Goal: Information Seeking & Learning: Find specific page/section

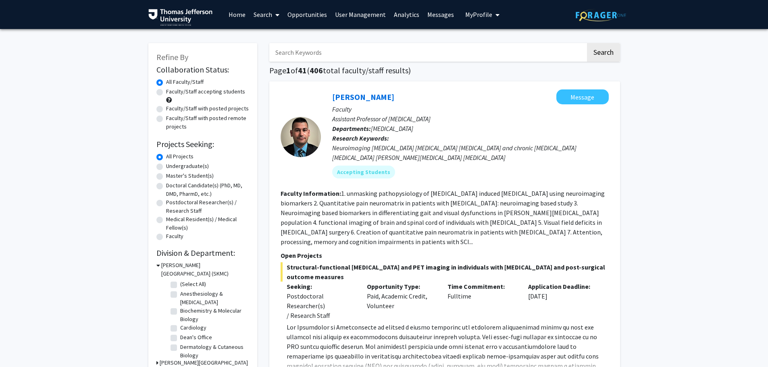
click at [362, 14] on link "User Management" at bounding box center [360, 14] width 59 height 28
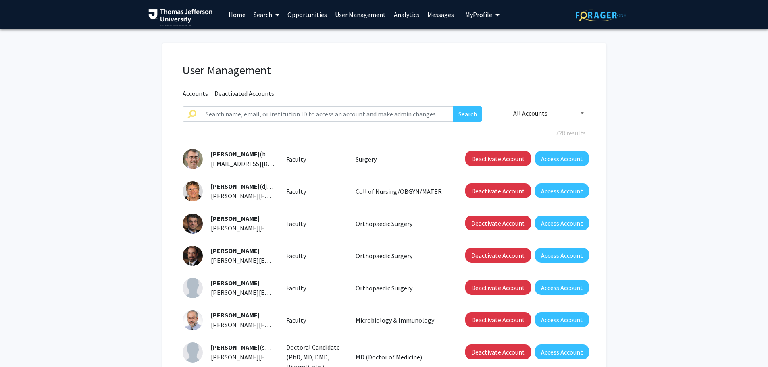
click at [392, 17] on link "Analytics" at bounding box center [406, 14] width 33 height 28
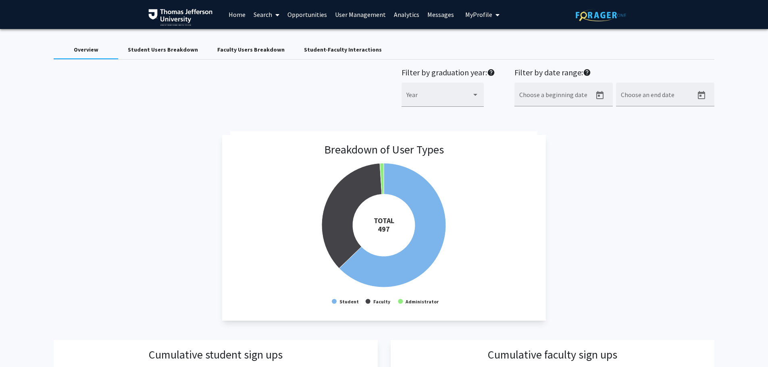
click at [141, 51] on div "Student Users Breakdown" at bounding box center [163, 50] width 70 height 8
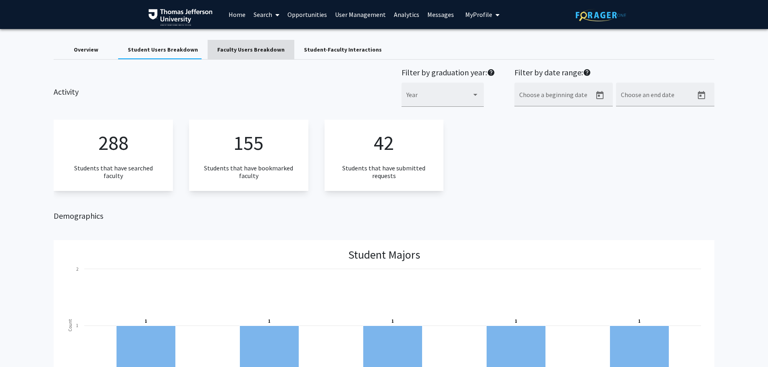
click at [246, 49] on div "Faculty Users Breakdown" at bounding box center [250, 50] width 67 height 8
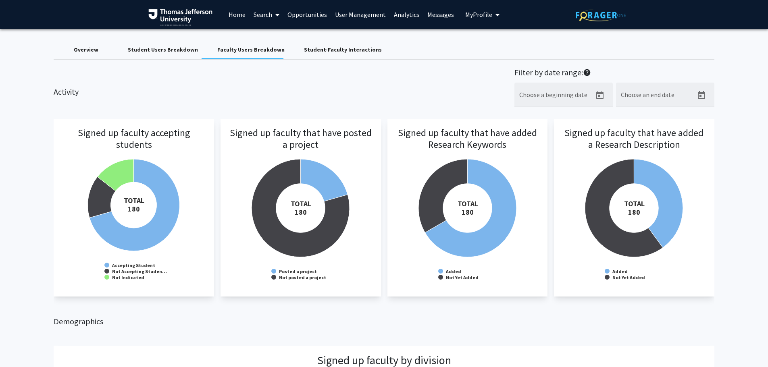
click at [319, 47] on div "Student-Faculty Interactions" at bounding box center [343, 50] width 78 height 8
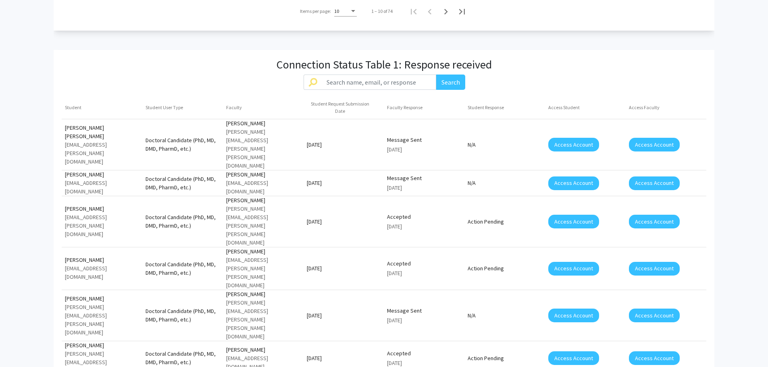
scroll to position [685, 0]
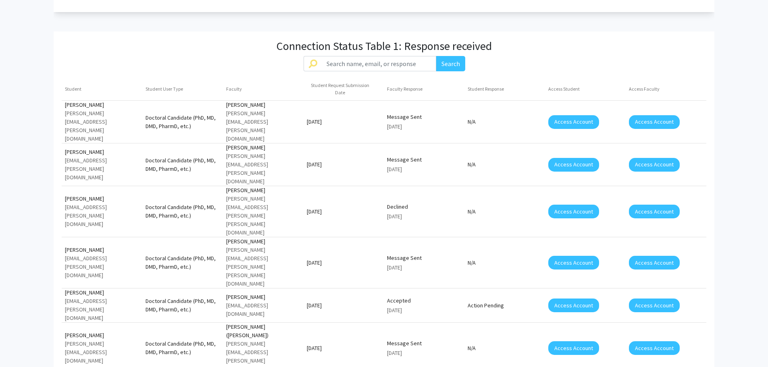
scroll to position [726, 0]
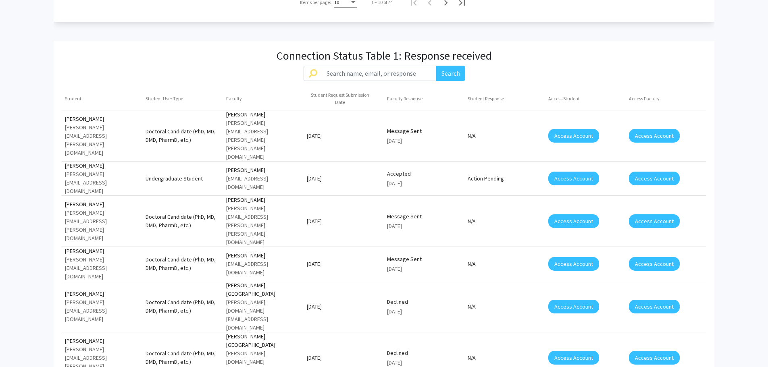
scroll to position [685, 0]
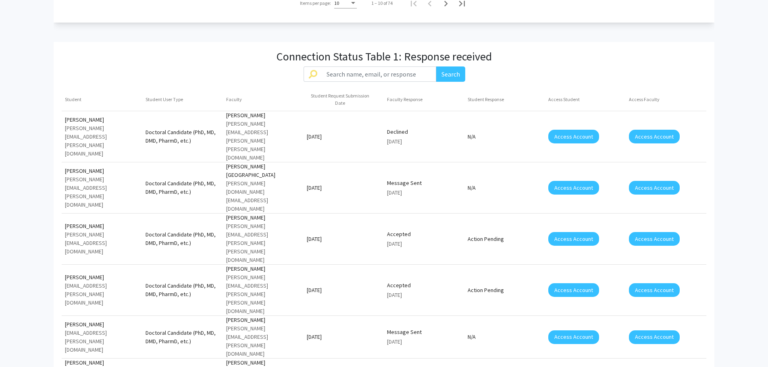
scroll to position [726, 0]
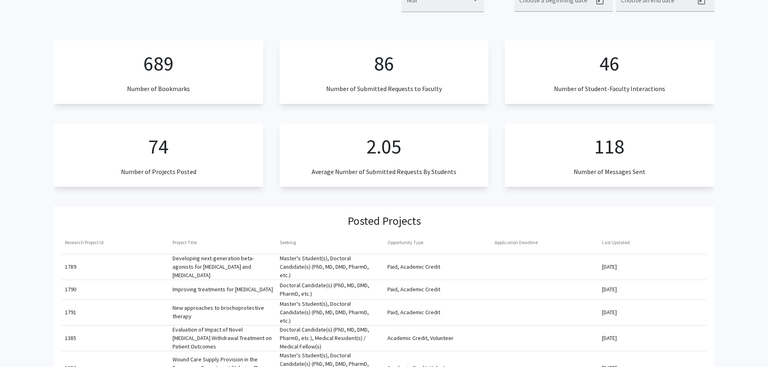
scroll to position [0, 0]
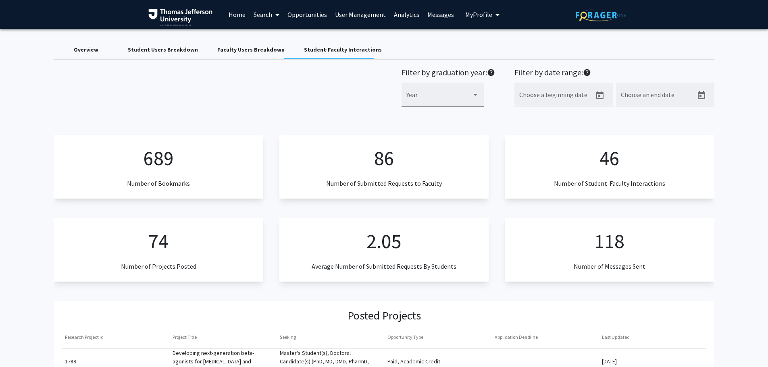
click at [260, 19] on link "Search" at bounding box center [267, 14] width 34 height 28
click at [260, 37] on span "Faculty/Staff" at bounding box center [279, 37] width 59 height 16
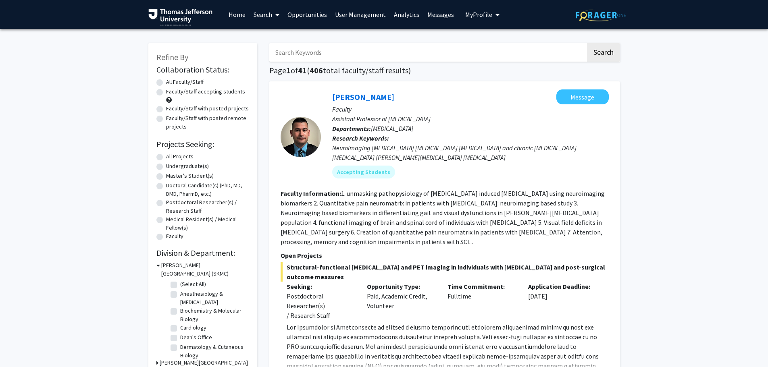
click at [327, 54] on input "Search Keywords" at bounding box center [427, 52] width 316 height 19
type input "[PERSON_NAME]"
click at [587, 43] on button "Search" at bounding box center [603, 52] width 33 height 19
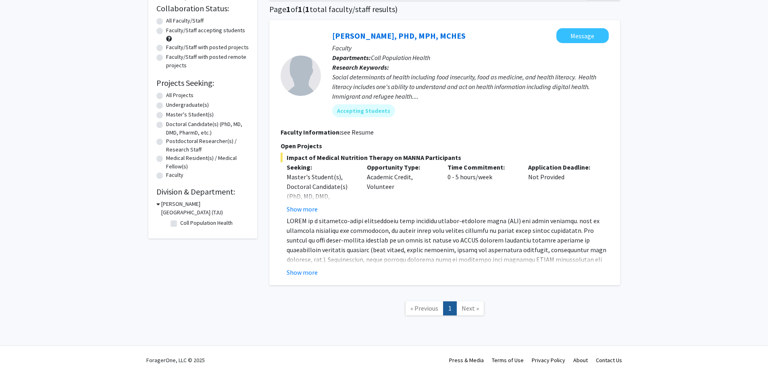
scroll to position [69, 0]
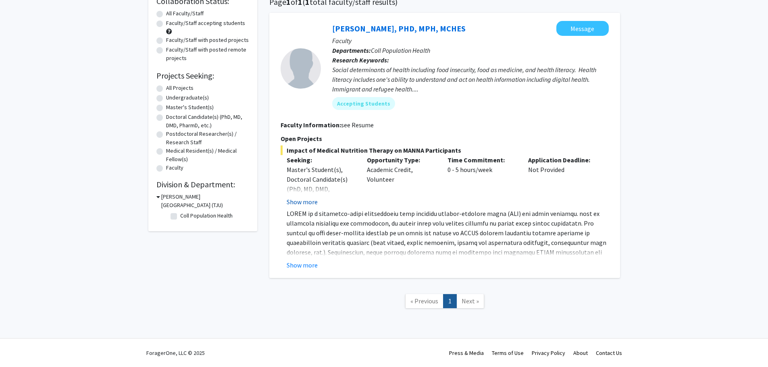
click at [298, 206] on button "Show more" at bounding box center [302, 202] width 31 height 10
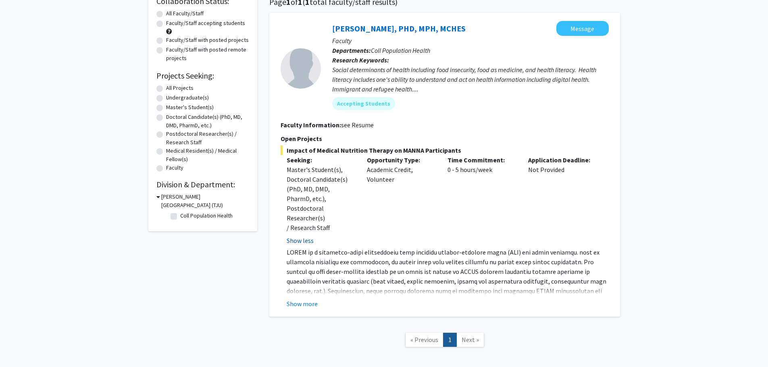
click at [308, 236] on button "Show less" at bounding box center [300, 241] width 27 height 10
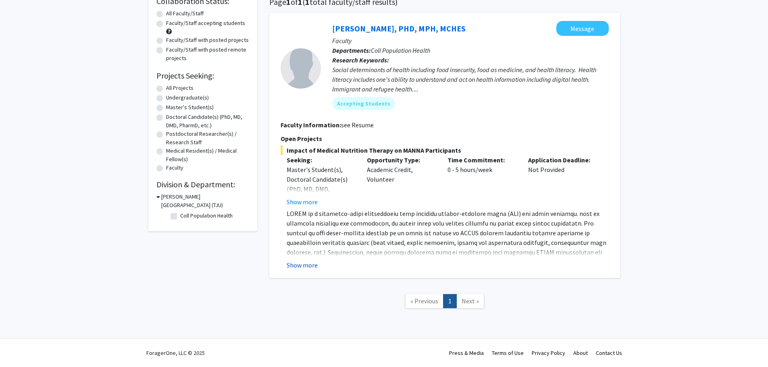
click at [307, 267] on button "Show more" at bounding box center [302, 265] width 31 height 10
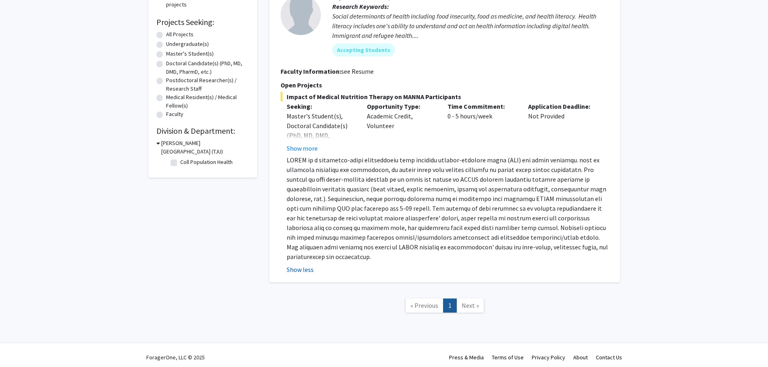
scroll to position [127, 0]
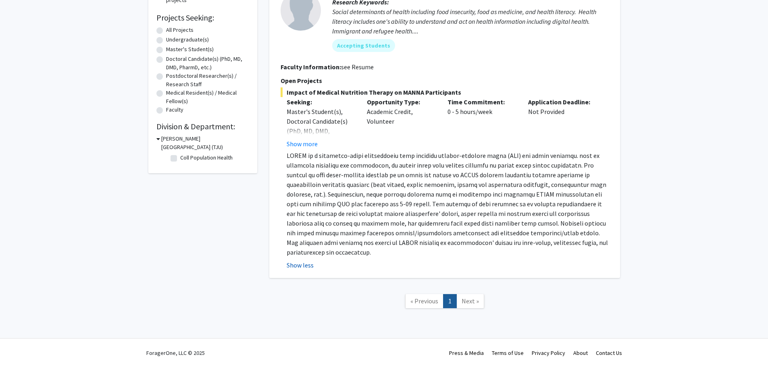
click at [307, 263] on button "Show less" at bounding box center [300, 265] width 27 height 10
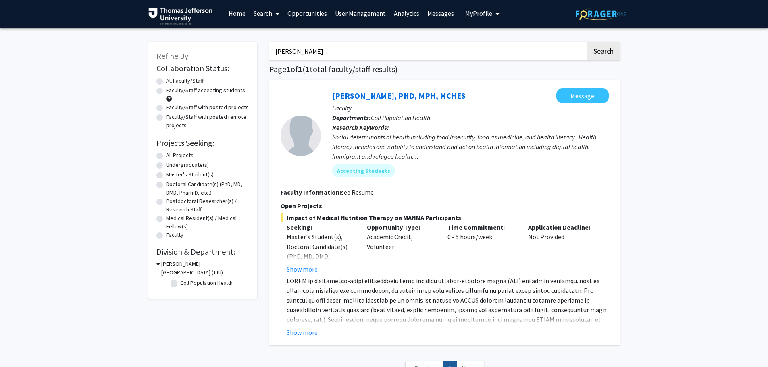
scroll to position [0, 0]
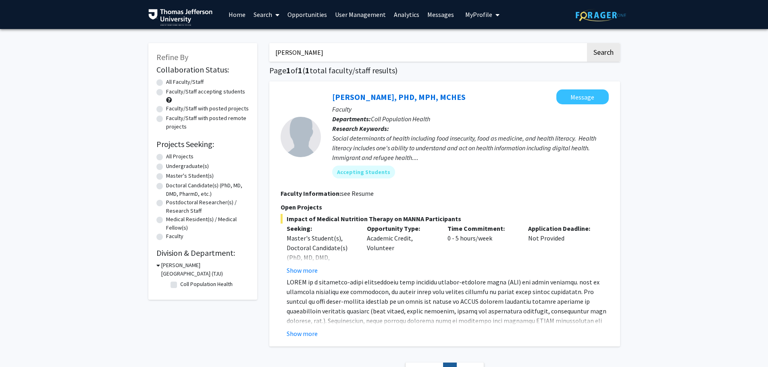
click at [262, 13] on link "Search" at bounding box center [267, 14] width 34 height 28
click at [286, 33] on span "Faculty/Staff" at bounding box center [279, 37] width 59 height 16
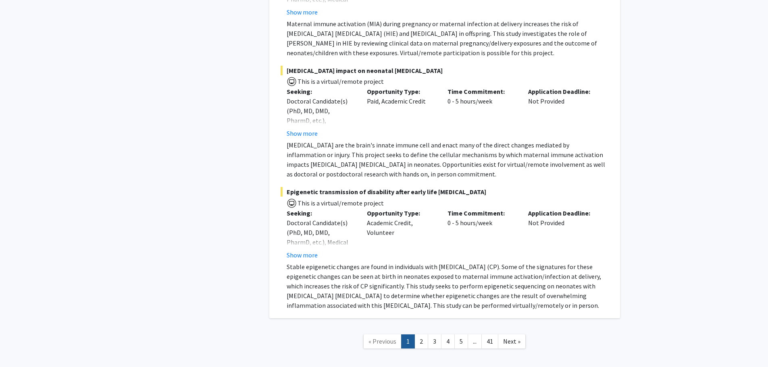
scroll to position [5886, 0]
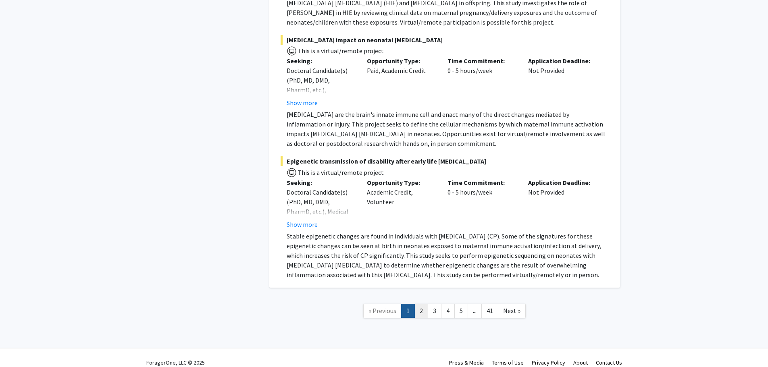
click at [420, 304] on link "2" at bounding box center [421, 311] width 14 height 14
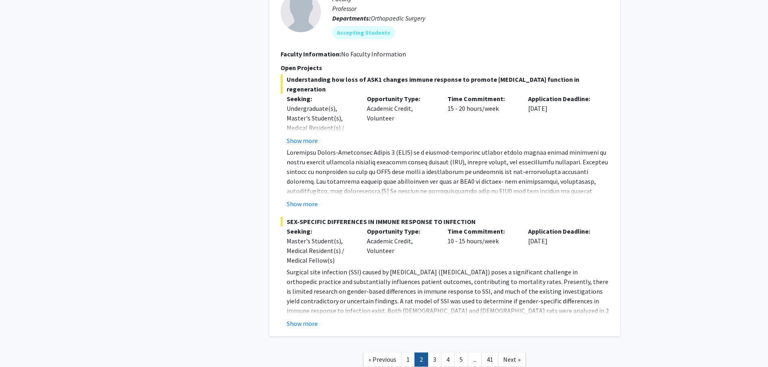
scroll to position [3028, 0]
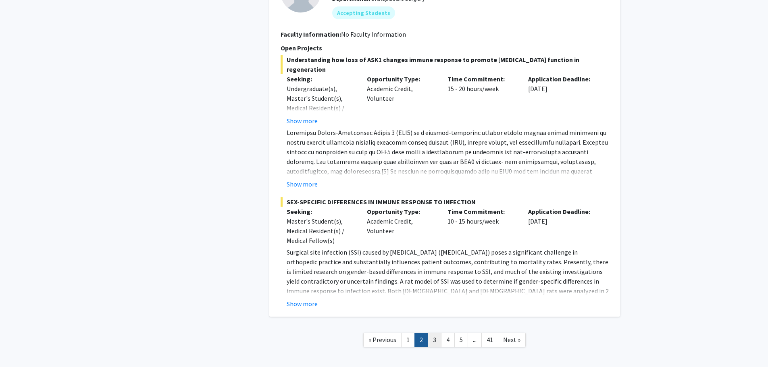
click at [437, 333] on link "3" at bounding box center [435, 340] width 14 height 14
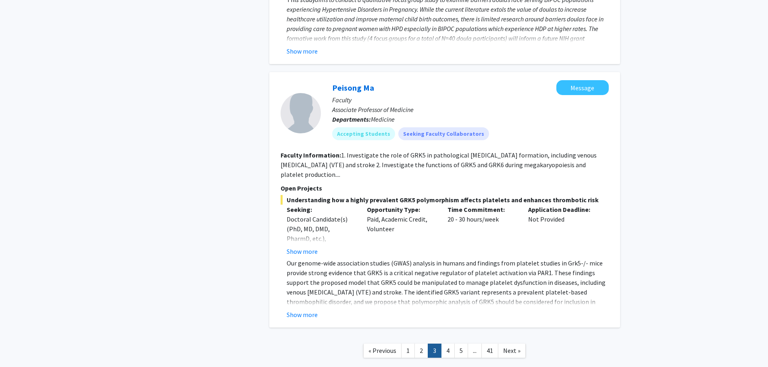
scroll to position [2648, 0]
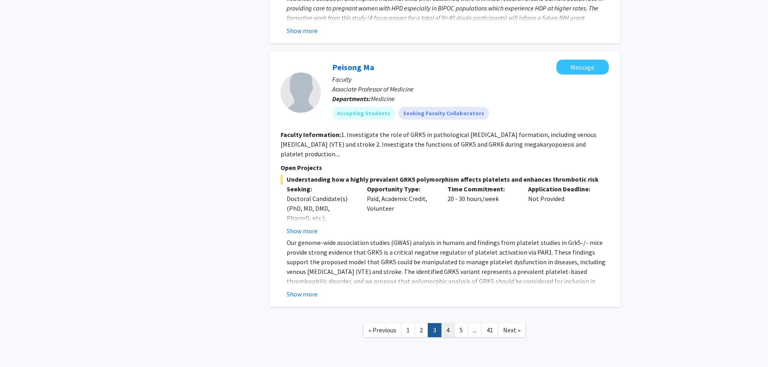
click at [448, 323] on link "4" at bounding box center [448, 330] width 14 height 14
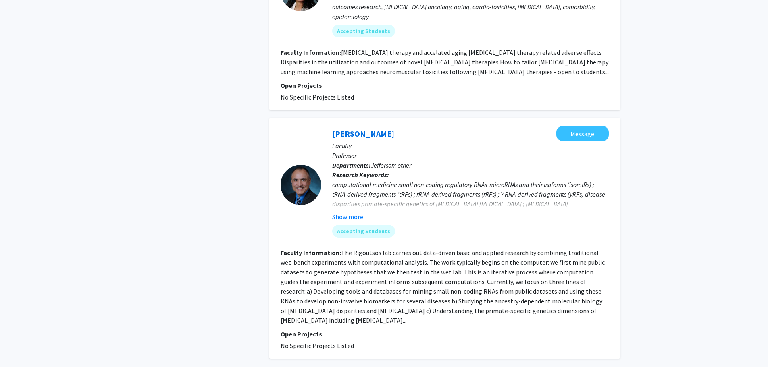
scroll to position [1684, 0]
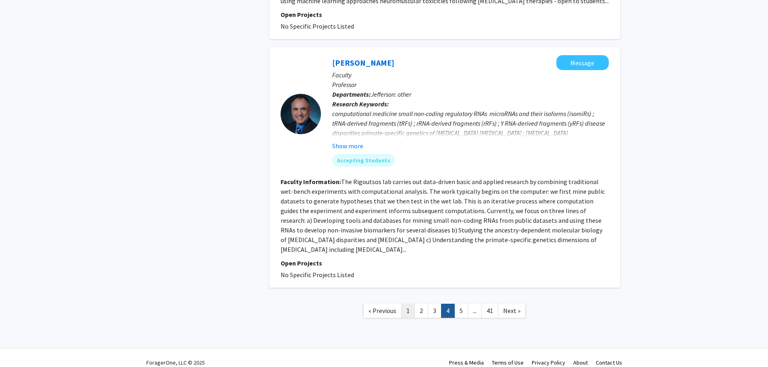
click at [409, 304] on link "1" at bounding box center [408, 311] width 14 height 14
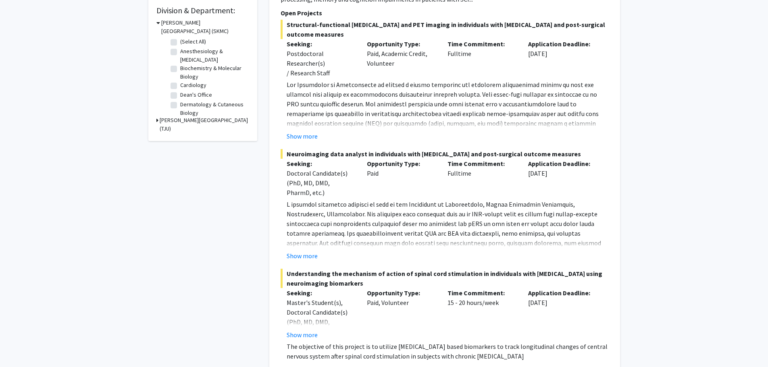
scroll to position [242, 0]
